Goal: Task Accomplishment & Management: Use online tool/utility

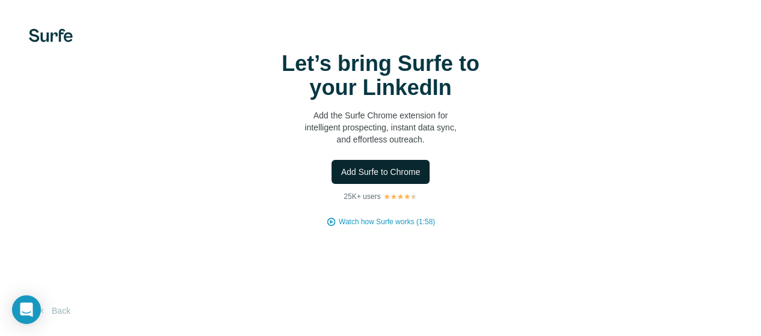
click at [341, 178] on span "Add Surfe to Chrome" at bounding box center [380, 172] width 79 height 12
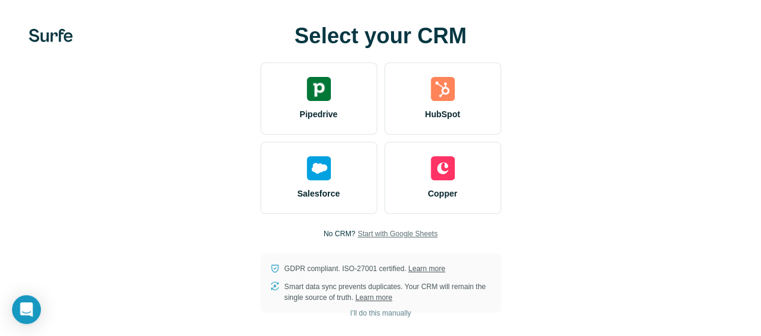
click at [358, 237] on span "Start with Google Sheets" at bounding box center [398, 234] width 80 height 11
click at [23, 312] on icon "Open Intercom Messenger" at bounding box center [26, 310] width 13 height 14
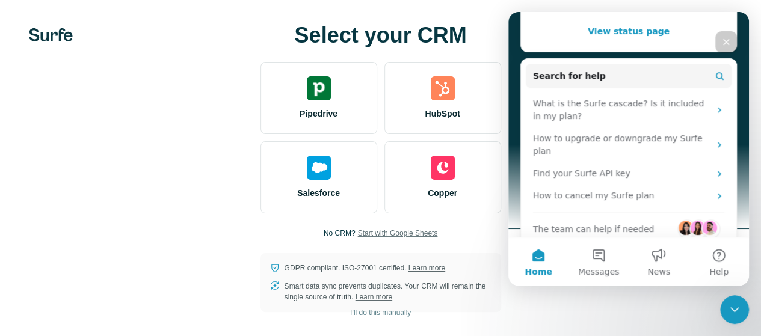
scroll to position [210, 0]
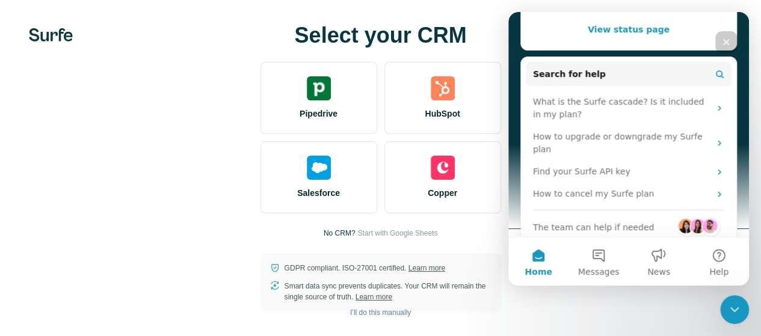
scroll to position [10, 0]
click at [727, 43] on icon "Close" at bounding box center [727, 42] width 7 height 7
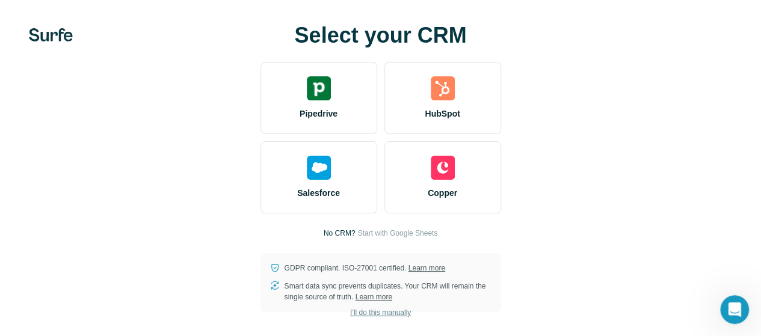
click at [350, 312] on span "I’ll do this manually" at bounding box center [380, 313] width 61 height 11
click at [350, 315] on span "I’ll do this manually" at bounding box center [380, 313] width 61 height 11
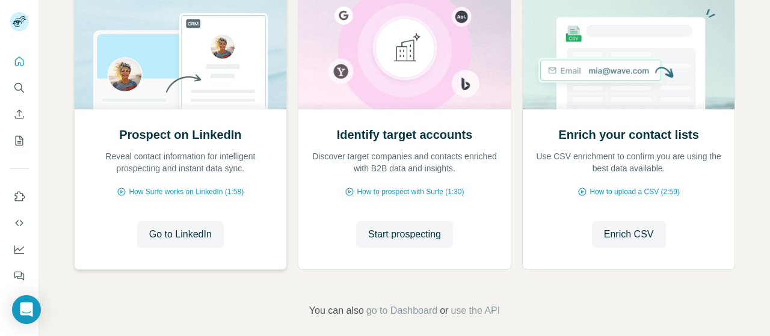
scroll to position [170, 0]
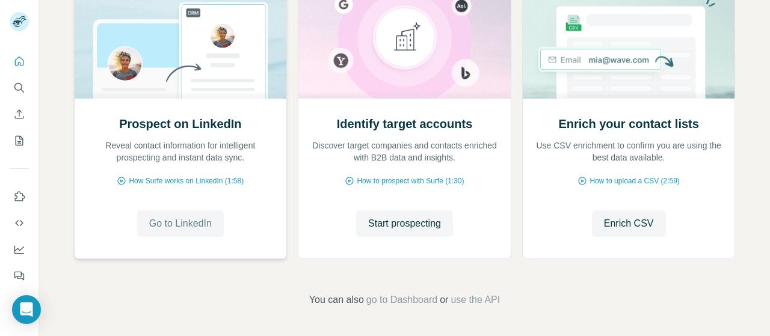
click at [183, 221] on span "Go to LinkedIn" at bounding box center [180, 224] width 63 height 14
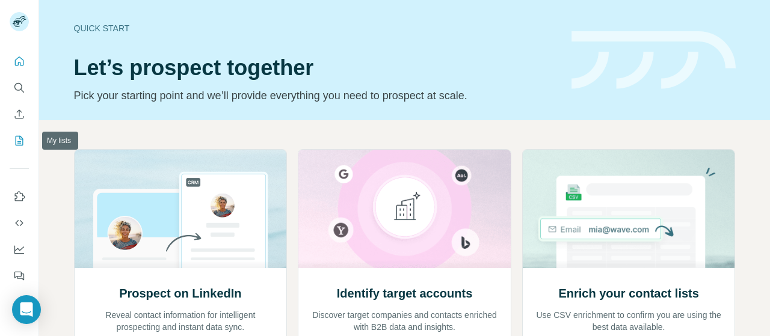
click at [21, 138] on icon "My lists" at bounding box center [20, 141] width 8 height 10
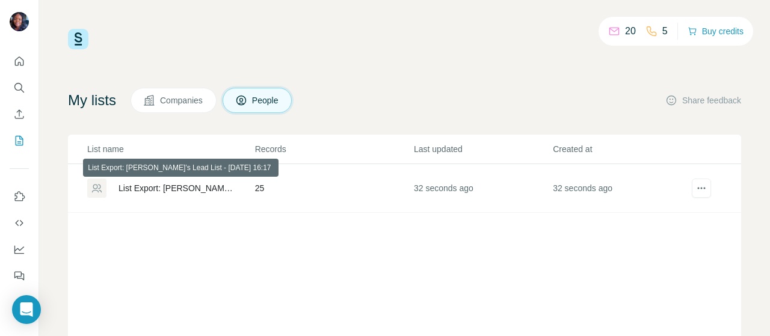
click at [154, 187] on div "List Export: [PERSON_NAME]’s Lead List - [DATE] 16:17" at bounding box center [177, 188] width 116 height 12
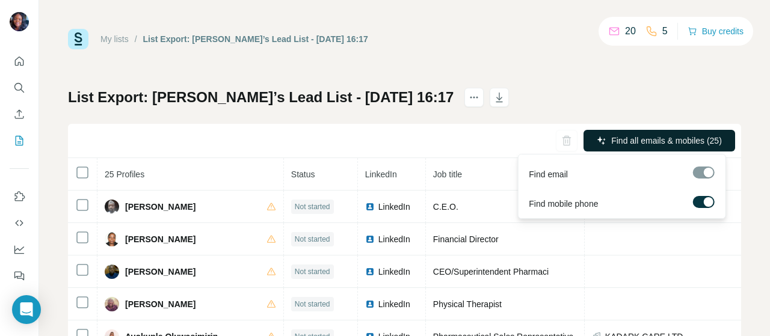
click at [661, 140] on span "Find all emails & mobiles (25)" at bounding box center [667, 141] width 111 height 12
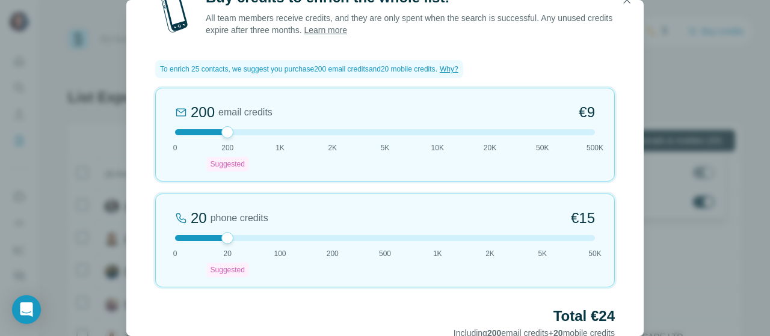
scroll to position [68, 0]
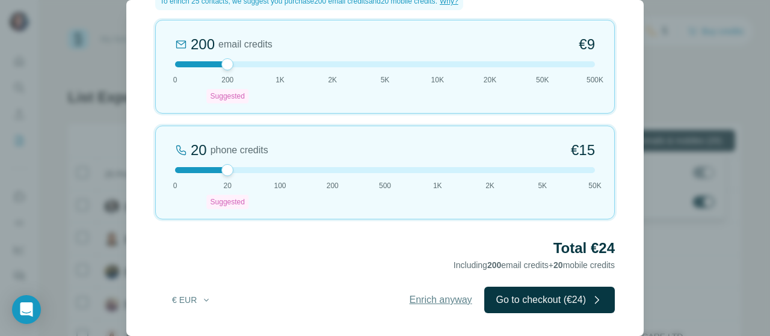
click at [442, 302] on span "Enrich anyway" at bounding box center [441, 300] width 63 height 14
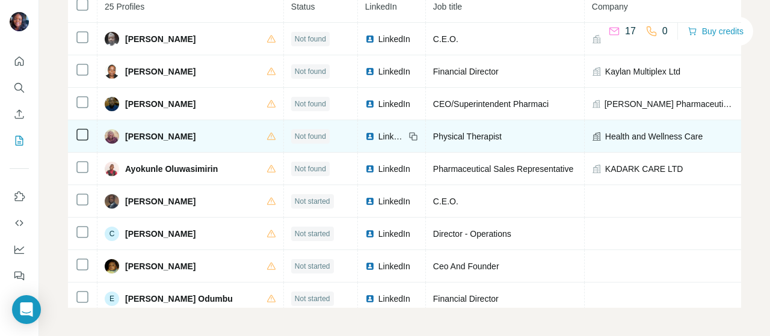
scroll to position [0, 0]
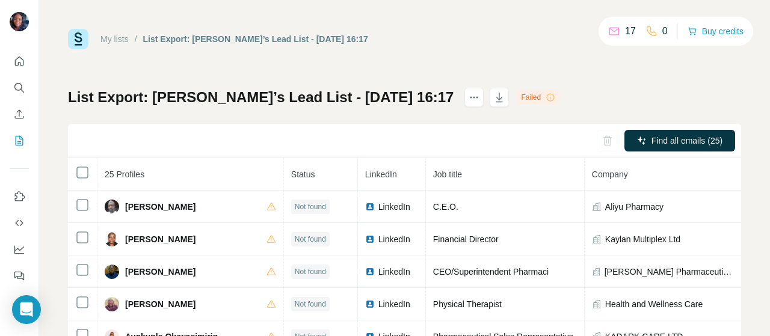
click at [518, 98] on div "Failed" at bounding box center [539, 97] width 42 height 14
click at [621, 32] on div "17" at bounding box center [623, 31] width 28 height 14
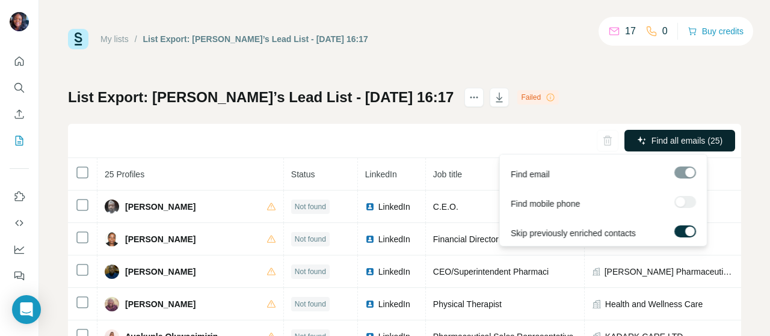
click at [636, 138] on button "Find all emails (25)" at bounding box center [680, 141] width 111 height 22
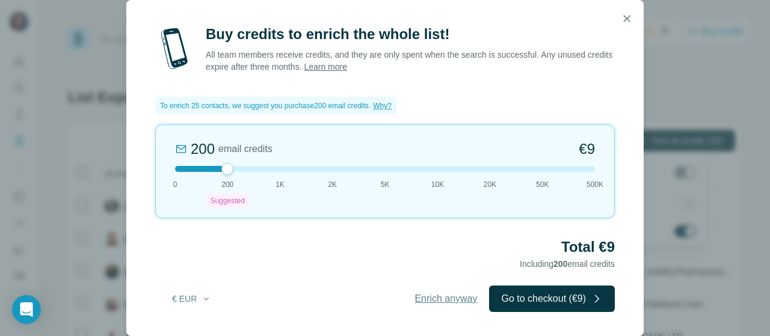
click at [455, 299] on span "Enrich anyway" at bounding box center [446, 299] width 63 height 14
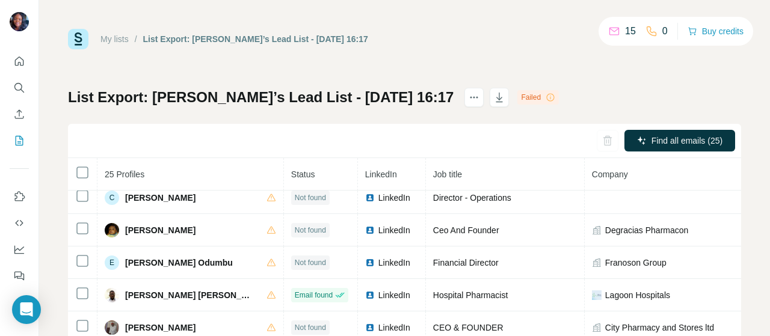
scroll to position [203, 0]
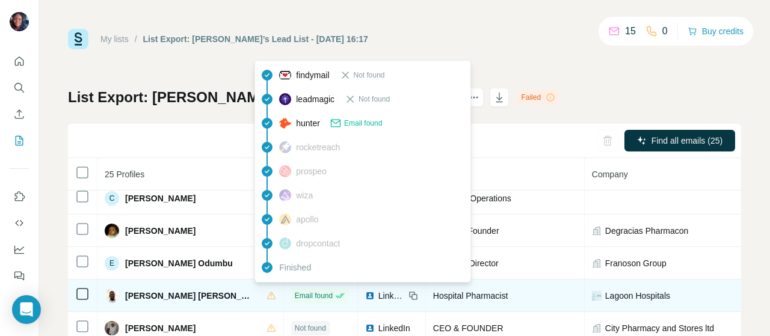
click at [295, 297] on span "Email found" at bounding box center [314, 296] width 38 height 11
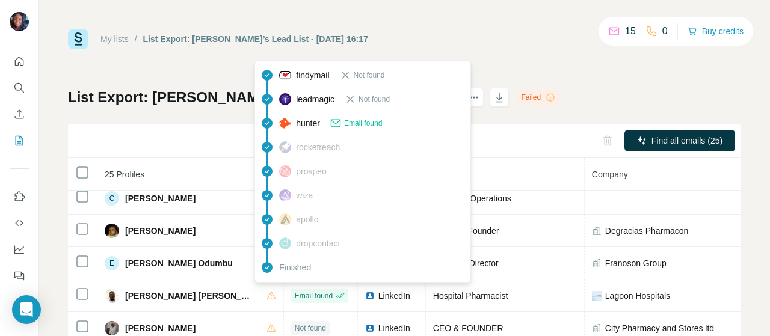
click at [221, 133] on div "Find all emails (25)" at bounding box center [405, 141] width 674 height 34
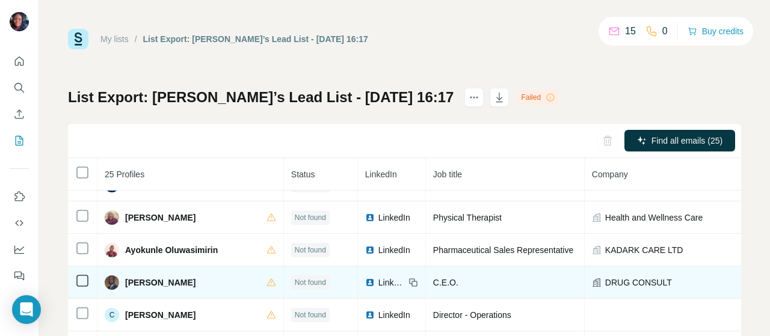
scroll to position [110, 0]
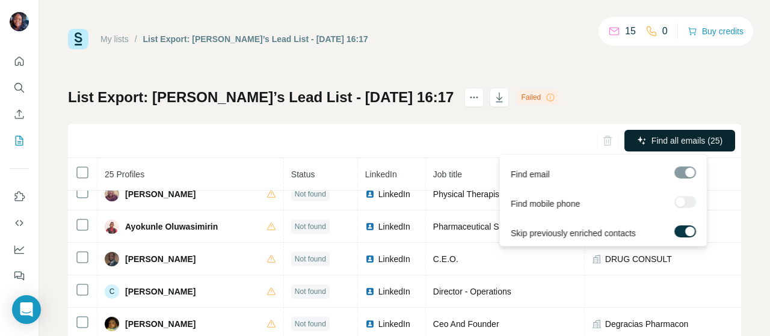
click at [665, 136] on span "Find all emails (25)" at bounding box center [687, 141] width 71 height 12
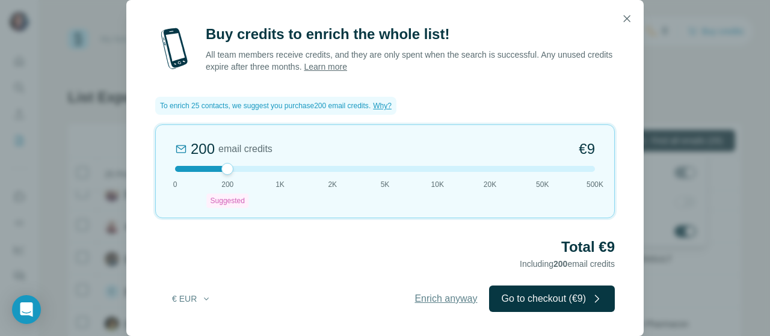
click at [417, 302] on span "Enrich anyway" at bounding box center [446, 299] width 63 height 14
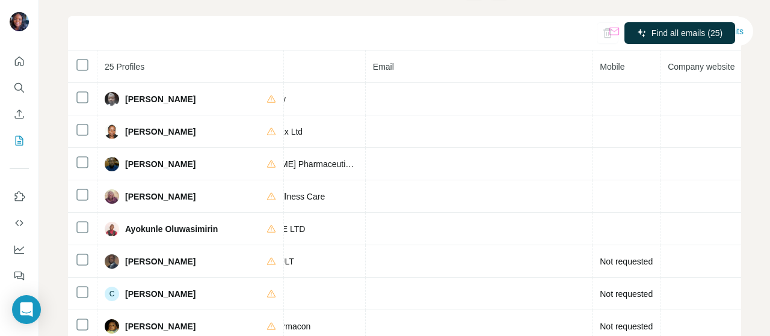
scroll to position [0, 0]
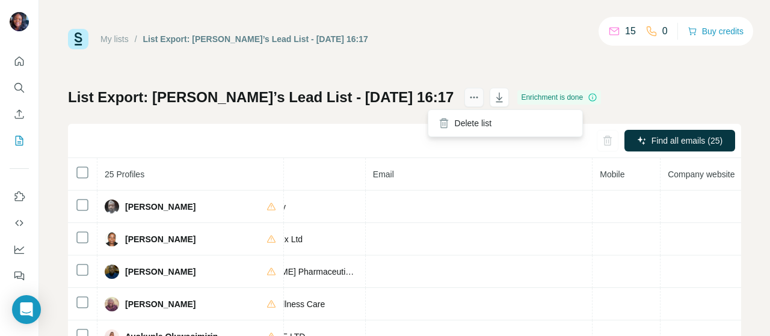
click at [468, 92] on icon "actions" at bounding box center [474, 97] width 12 height 12
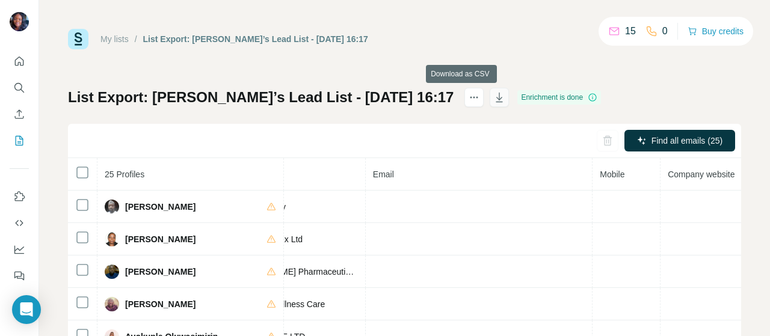
click at [494, 93] on icon "button" at bounding box center [500, 97] width 12 height 12
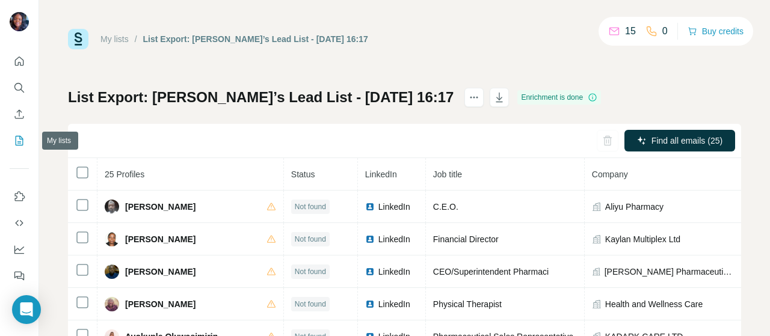
click at [15, 140] on icon "My lists" at bounding box center [19, 141] width 12 height 12
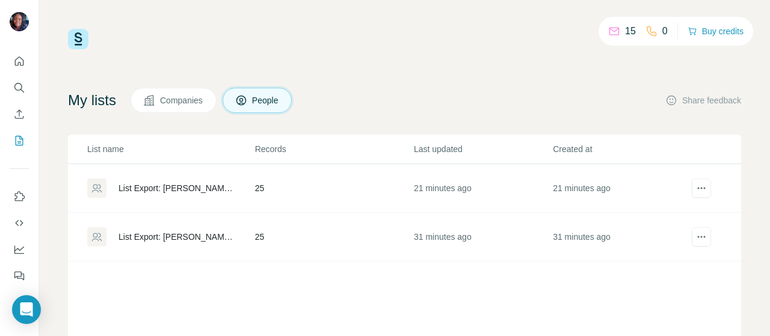
click at [173, 190] on div "List Export: [PERSON_NAME]’s Lead List - [DATE] 16:26" at bounding box center [177, 188] width 116 height 12
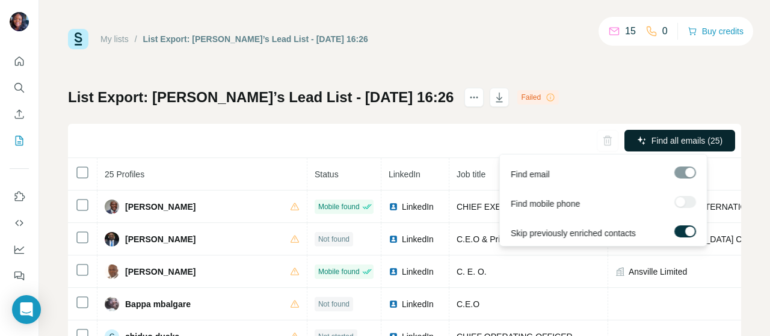
click at [637, 139] on icon "button" at bounding box center [642, 141] width 10 height 10
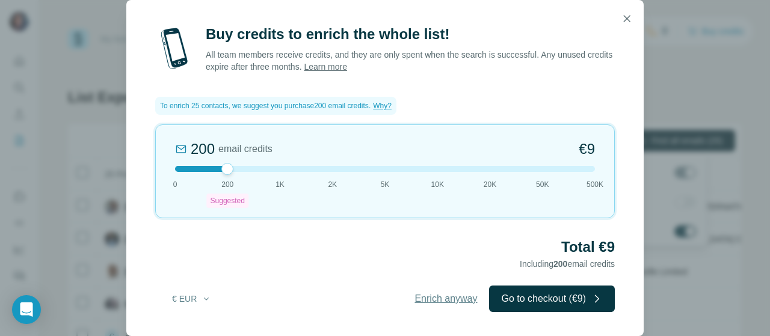
click at [439, 300] on span "Enrich anyway" at bounding box center [446, 299] width 63 height 14
